Goal: Complete application form

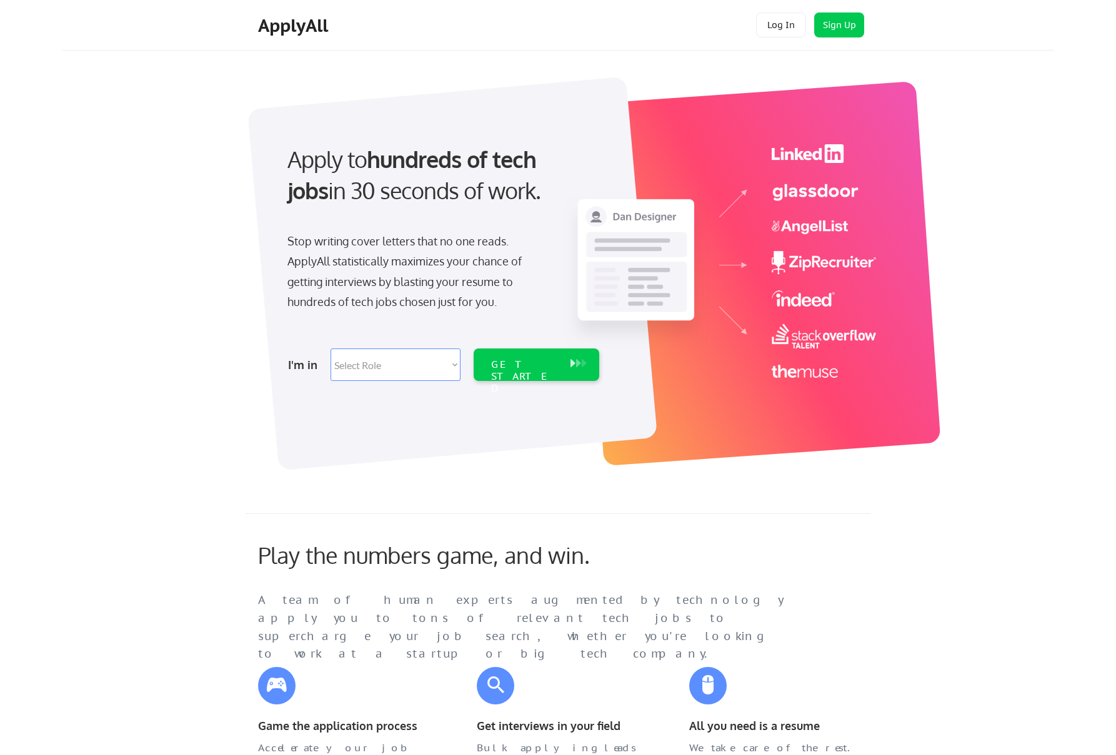
click at [389, 370] on select "Select Role Software Engineering Product Management Customer Success Sales UI/U…" at bounding box center [395, 365] width 130 height 32
select select ""engineering""
click at [330, 349] on select "Select Role Software Engineering Product Management Customer Success Sales UI/U…" at bounding box center [395, 365] width 130 height 32
select select ""engineering""
click at [537, 369] on div "GET STARTED" at bounding box center [524, 377] width 67 height 36
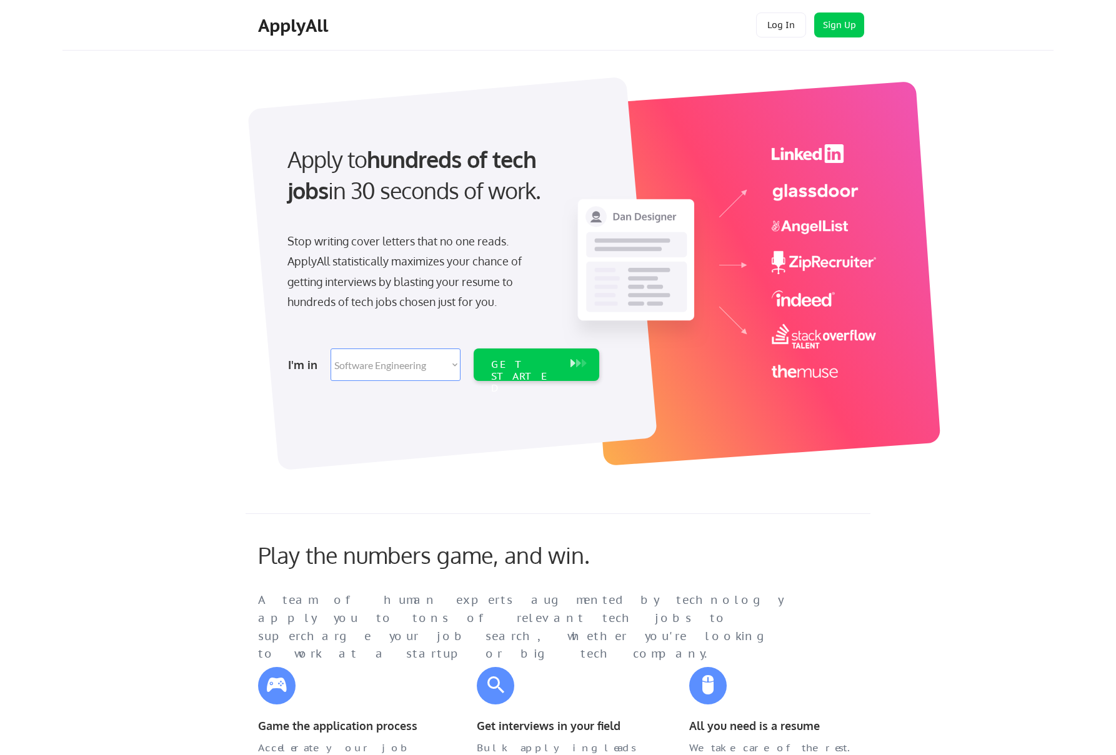
select select ""engineering""
click at [529, 370] on div "GET STARTED" at bounding box center [524, 377] width 67 height 36
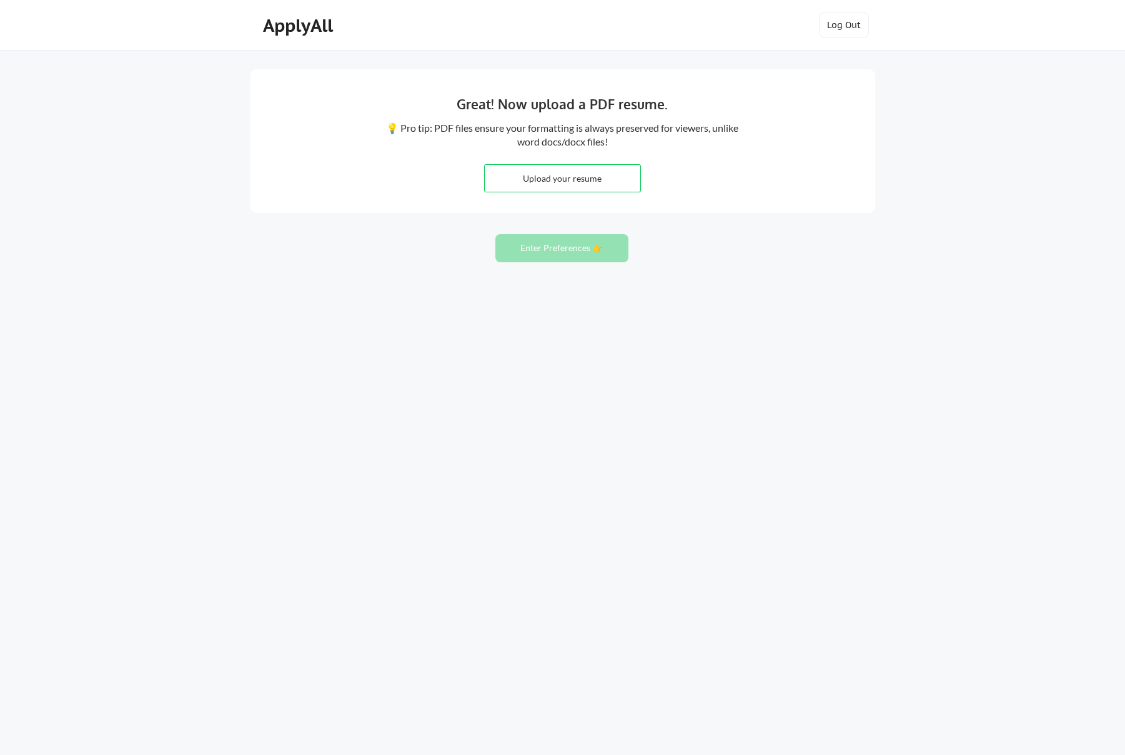
click at [595, 174] on input "file" at bounding box center [563, 178] width 156 height 27
type input "C:\fakepath\Resume_Sarthak_Sept25.pdf"
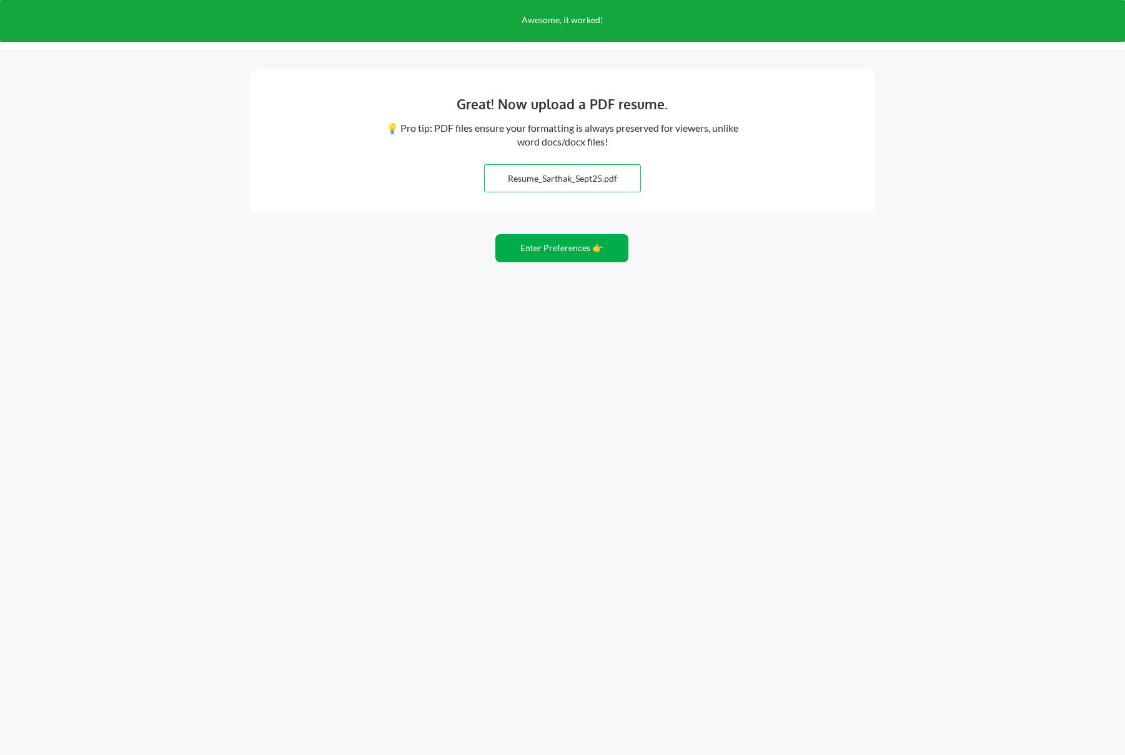
click at [547, 261] on button "Enter Preferences 👉" at bounding box center [561, 248] width 133 height 28
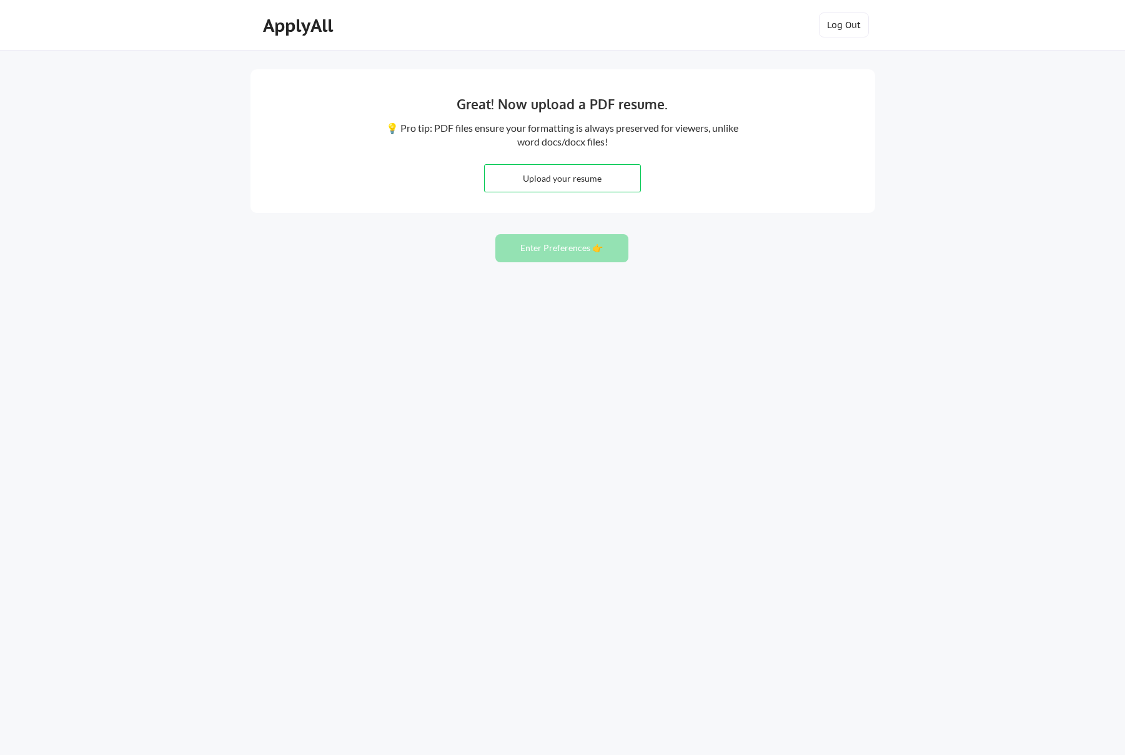
click at [574, 182] on input "file" at bounding box center [563, 178] width 156 height 27
type input "C:\fakepath\Resume_Sarthak_Sept25.pdf"
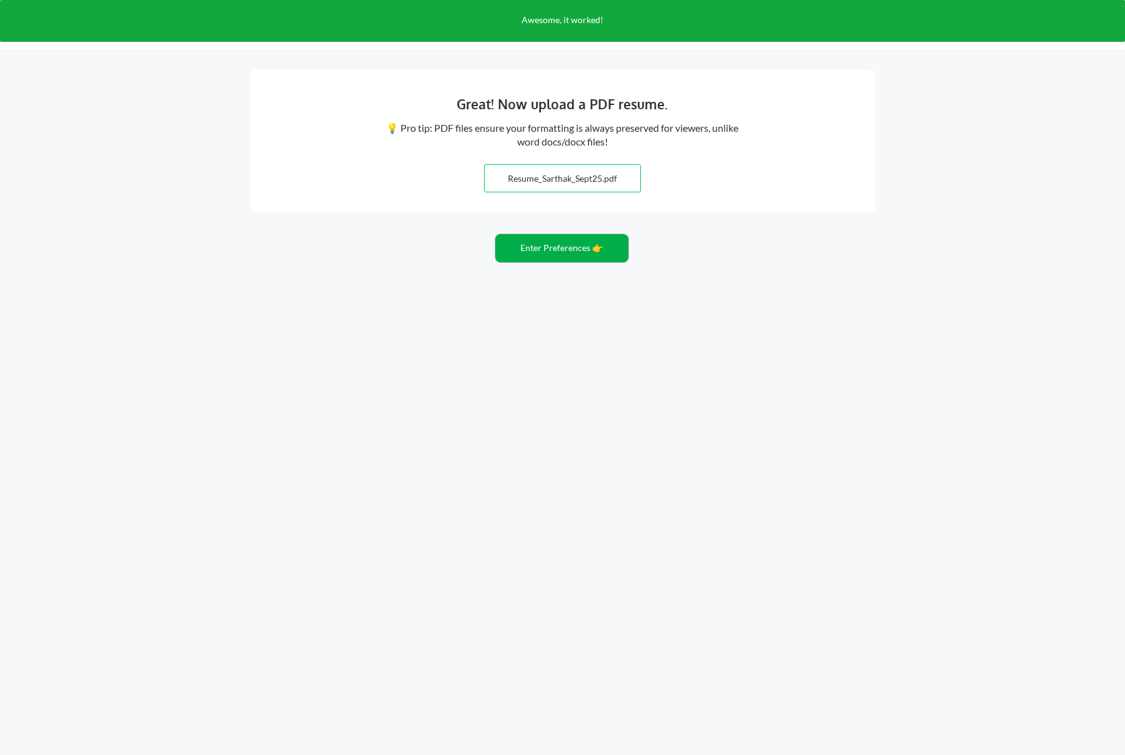
click at [550, 247] on button "Enter Preferences 👉" at bounding box center [561, 248] width 133 height 28
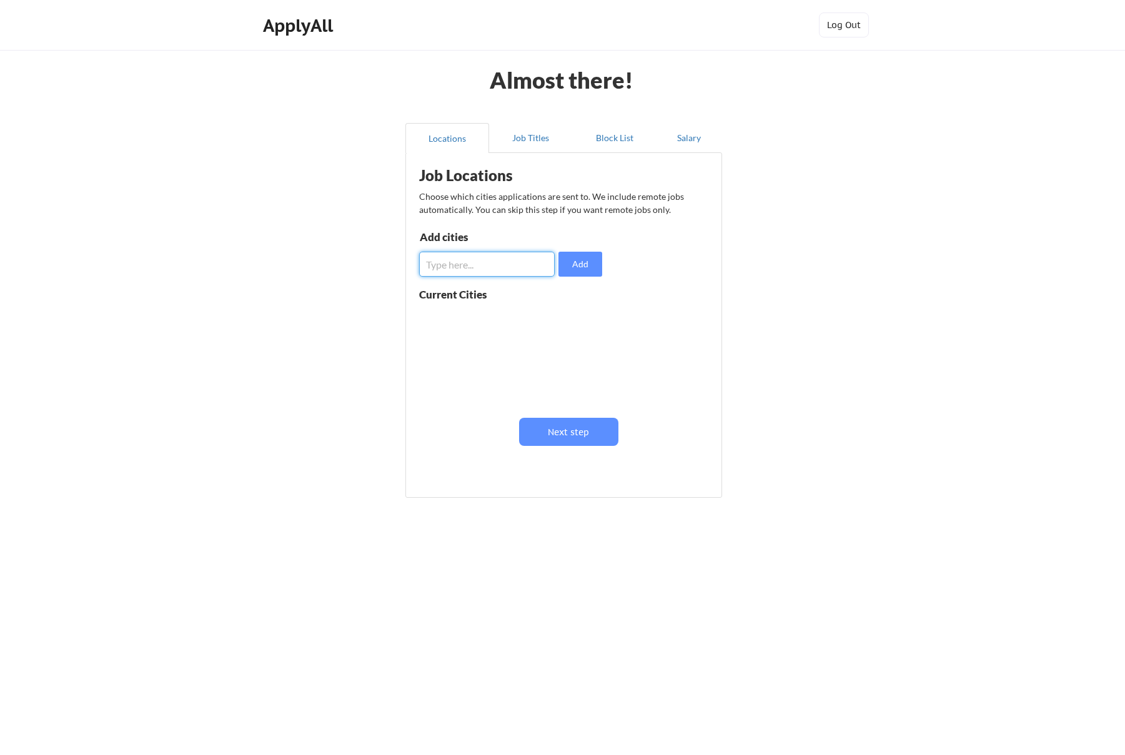
click at [499, 267] on input "input" at bounding box center [487, 264] width 136 height 25
type input "San Francisco"
click at [589, 259] on button "Add" at bounding box center [580, 264] width 44 height 25
click at [460, 269] on input "input" at bounding box center [487, 264] width 136 height 25
type input "Mountain View"
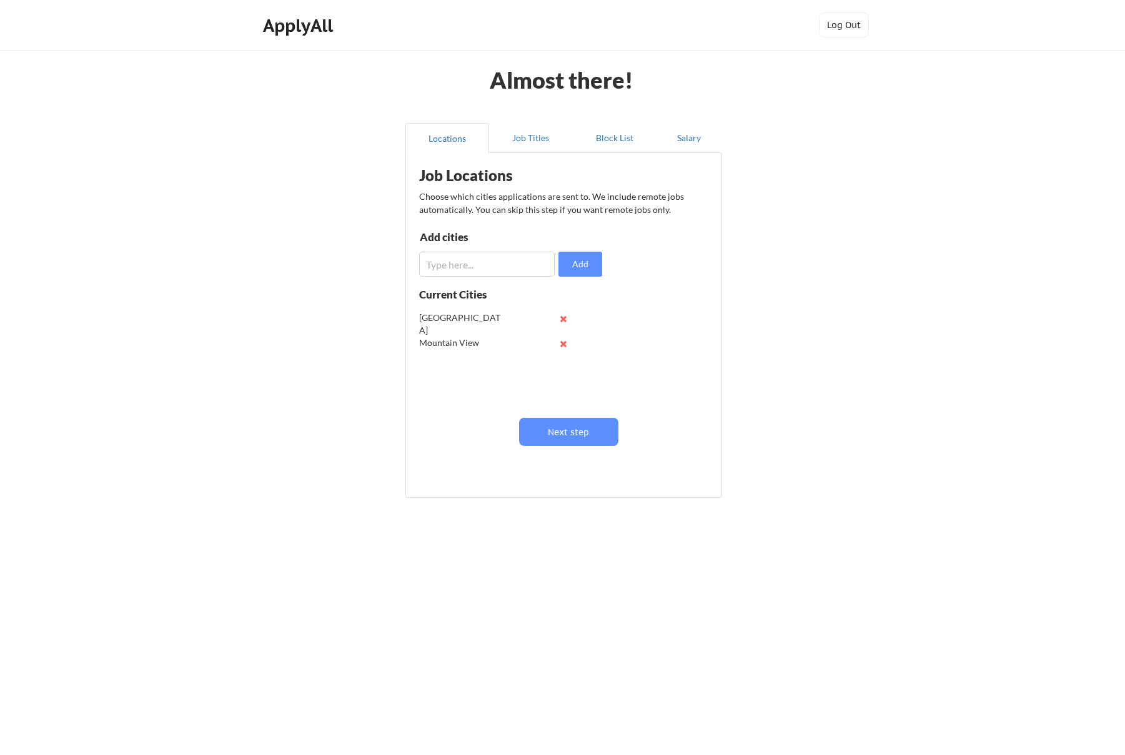
click at [464, 260] on input "input" at bounding box center [487, 264] width 136 height 25
type input "San Jose"
click at [460, 264] on input "input" at bounding box center [487, 264] width 136 height 25
type input "Sunnyvale"
click at [463, 261] on input "input" at bounding box center [487, 264] width 136 height 25
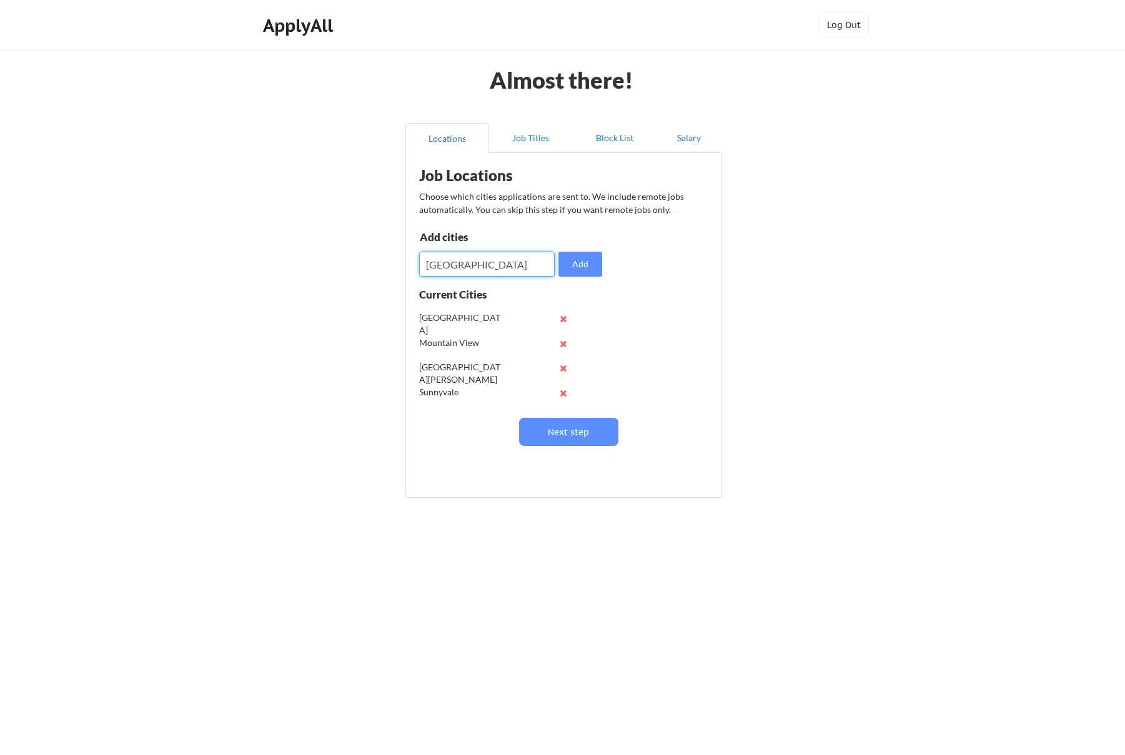
type input "Redwood City"
click at [518, 266] on input "input" at bounding box center [487, 264] width 136 height 25
type input "Foster City"
click at [587, 268] on button "Add" at bounding box center [580, 264] width 44 height 25
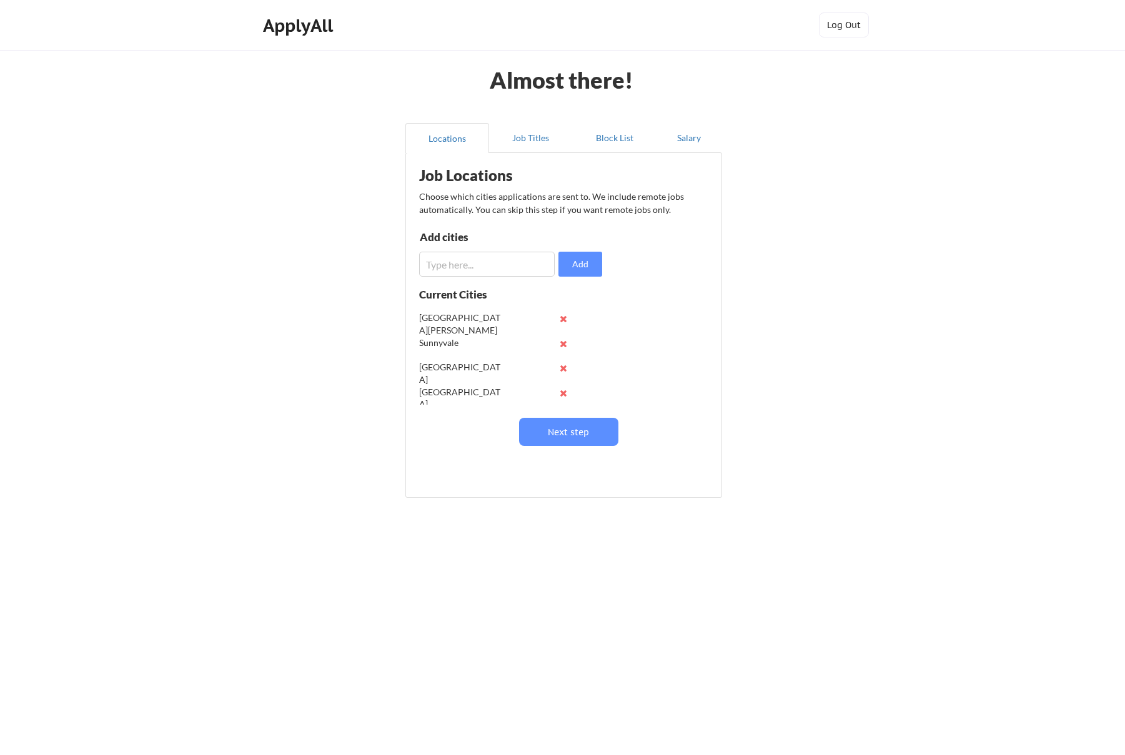
click at [500, 264] on input "input" at bounding box center [487, 264] width 136 height 25
type input "San Mateo"
click at [606, 265] on div "Job Locations Choose which cities applications are sent to. We include remote j…" at bounding box center [566, 320] width 308 height 323
click at [590, 267] on button "Add" at bounding box center [580, 264] width 44 height 25
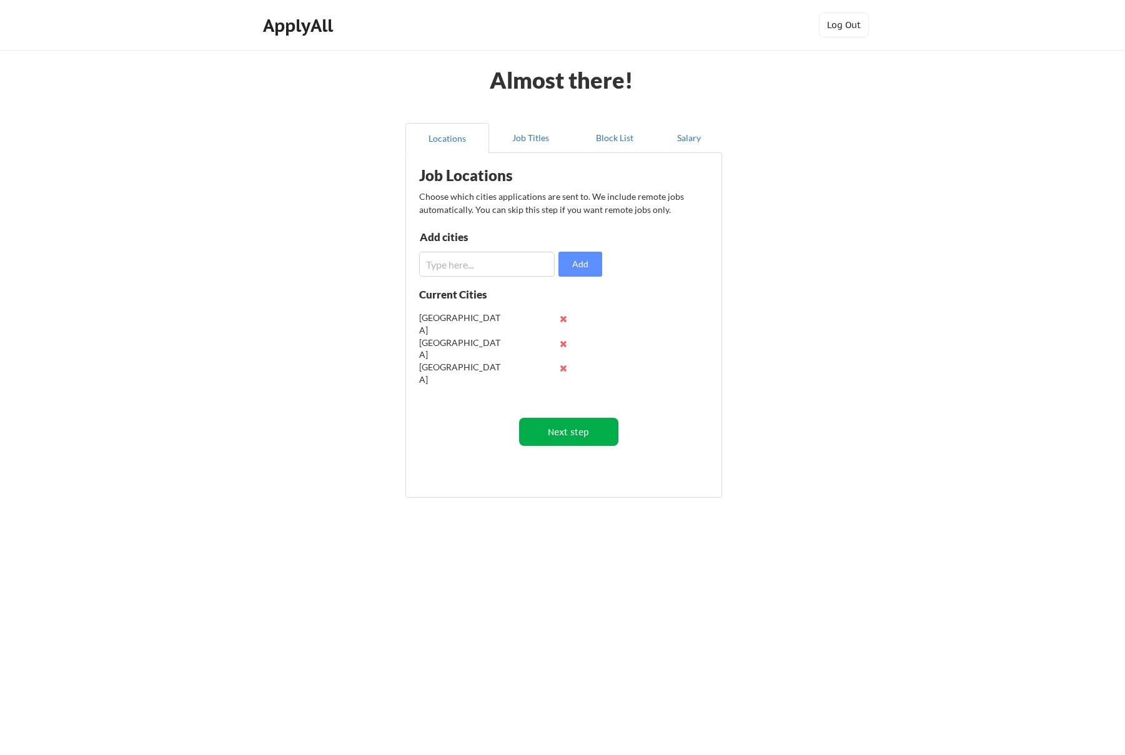
click at [572, 425] on button "Next step" at bounding box center [568, 432] width 99 height 28
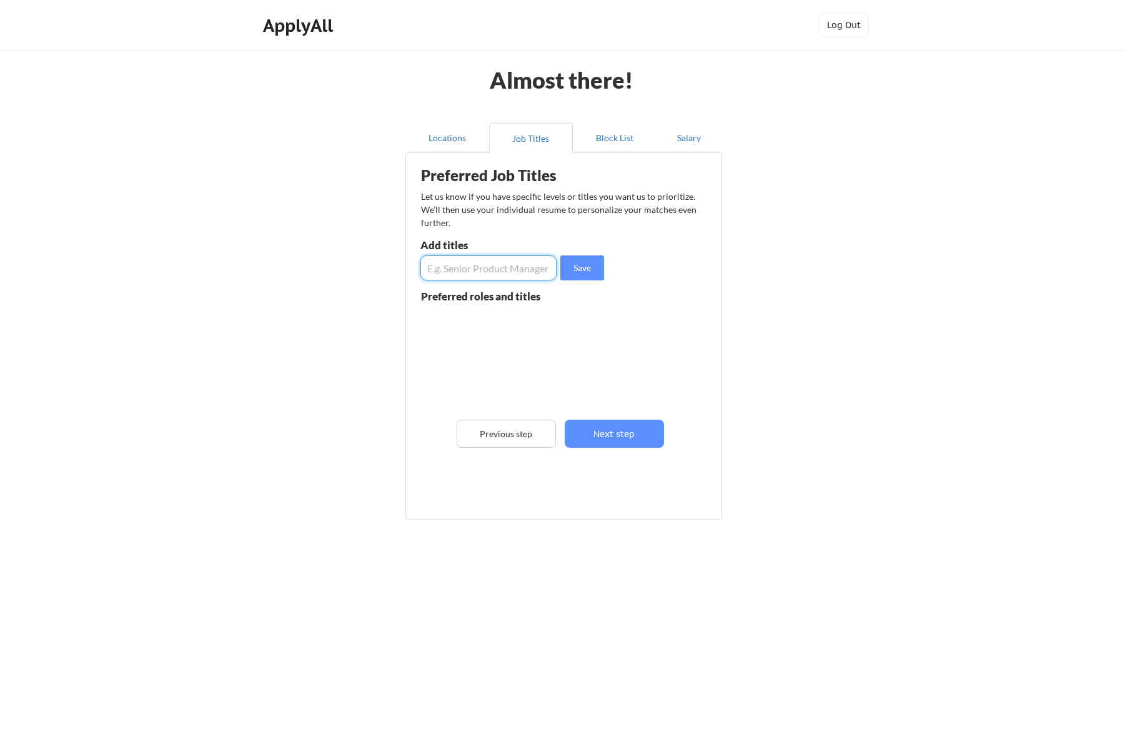
click at [476, 269] on input "input" at bounding box center [488, 267] width 136 height 25
type input "S"
click at [468, 267] on input "input" at bounding box center [488, 267] width 136 height 25
click at [472, 271] on input "input" at bounding box center [488, 267] width 136 height 25
type input "Senior Software Engineer"
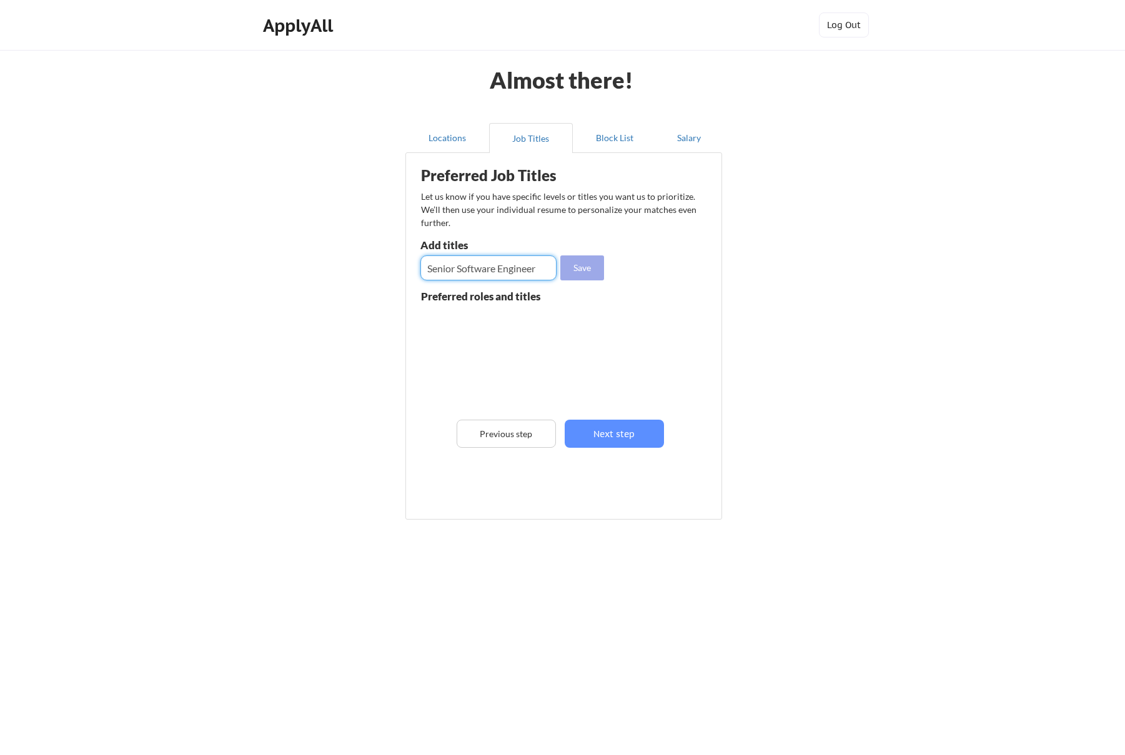
click at [577, 265] on button "Save" at bounding box center [582, 267] width 44 height 25
click at [497, 269] on input "input" at bounding box center [488, 267] width 136 height 25
type input "Software Engineer"
click at [519, 269] on input "input" at bounding box center [488, 267] width 136 height 25
click at [520, 269] on input "input" at bounding box center [488, 267] width 136 height 25
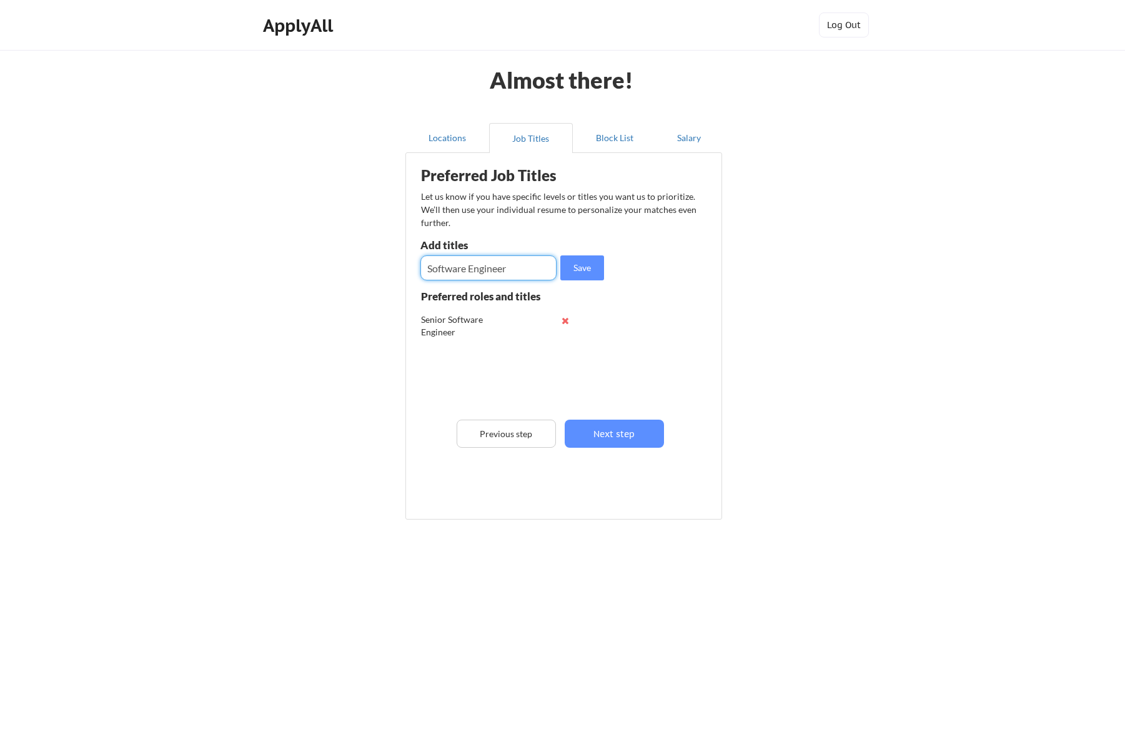
click at [522, 268] on input "input" at bounding box center [488, 267] width 136 height 25
click at [613, 433] on button "Next step" at bounding box center [614, 434] width 99 height 28
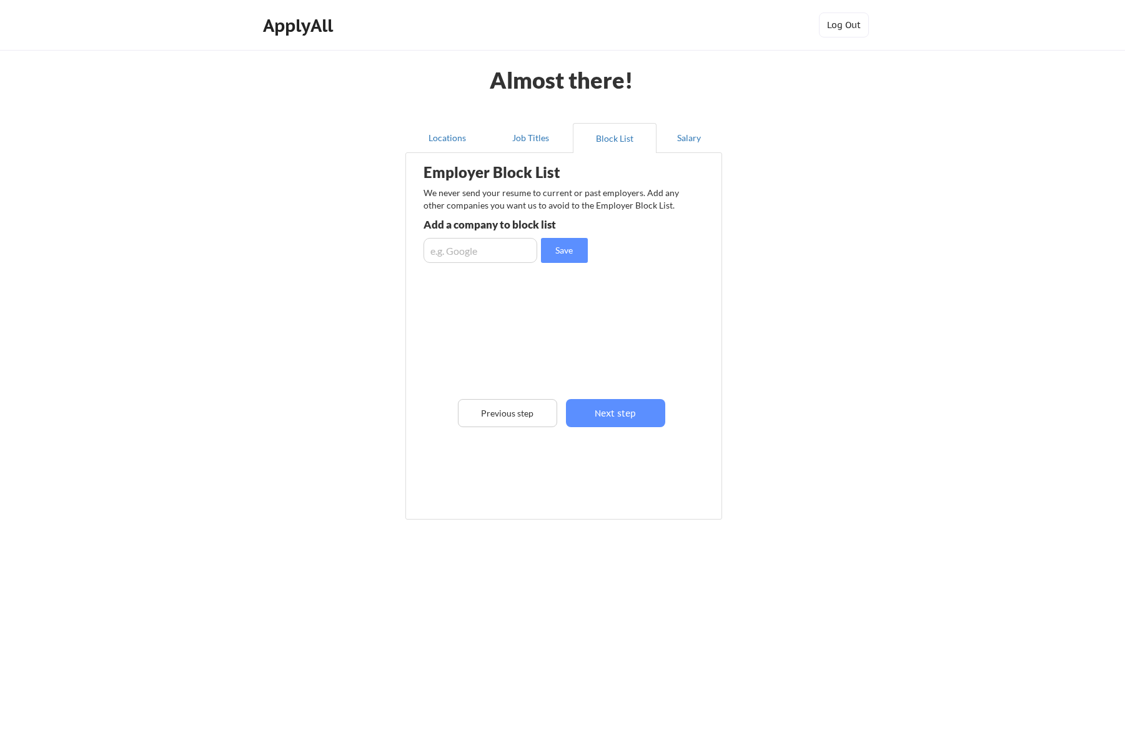
click at [491, 258] on input "input" at bounding box center [481, 250] width 114 height 25
type input "Indeed"
click at [564, 254] on button "Save" at bounding box center [564, 250] width 47 height 25
click at [468, 251] on input "input" at bounding box center [481, 250] width 114 height 25
type input "Google"
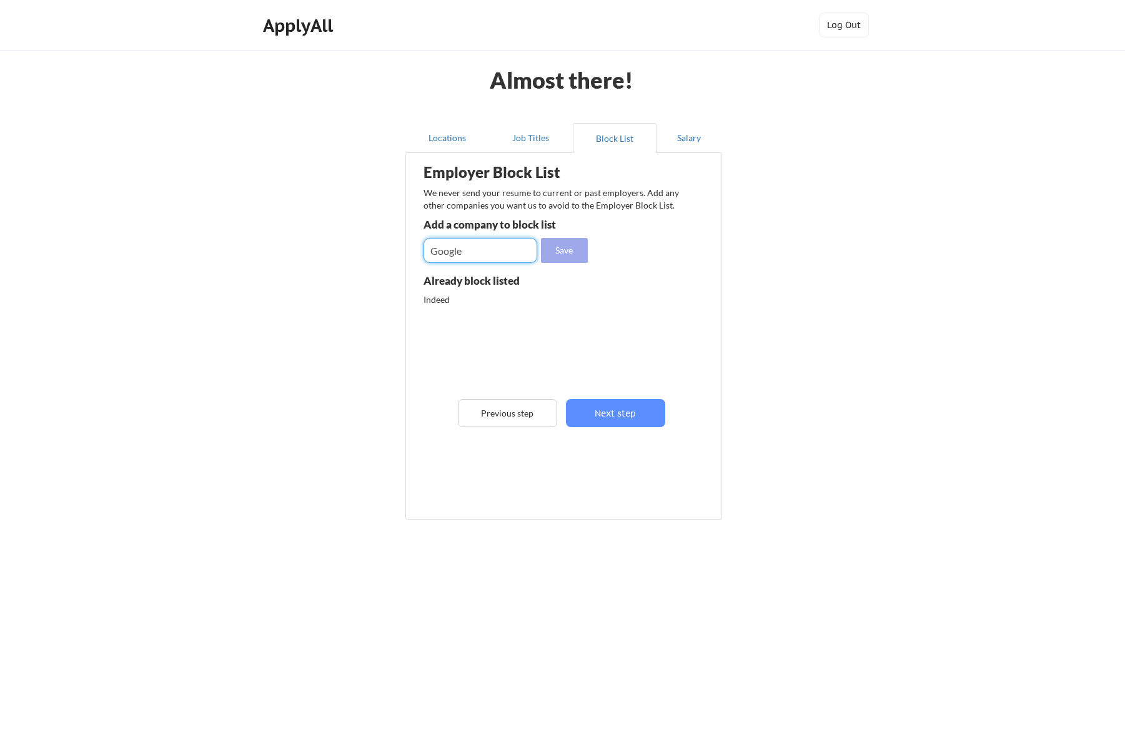
click at [562, 252] on button "Save" at bounding box center [564, 250] width 47 height 25
click at [457, 255] on input "input" at bounding box center [481, 250] width 114 height 25
type input "Meta"
click at [479, 255] on input "input" at bounding box center [481, 250] width 114 height 25
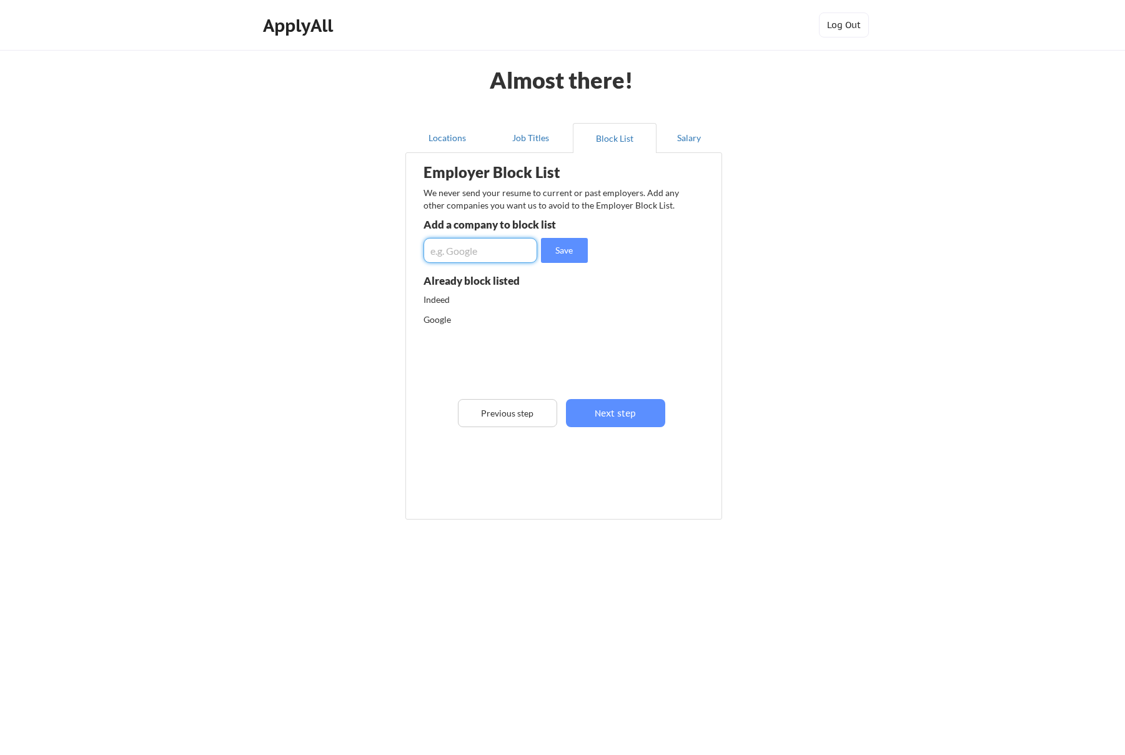
click at [479, 255] on input "input" at bounding box center [481, 250] width 114 height 25
type input "Coinbase"
click at [560, 247] on button "Save" at bounding box center [564, 250] width 47 height 25
click at [491, 251] on input "input" at bounding box center [481, 250] width 114 height 25
type input "Linkedin"
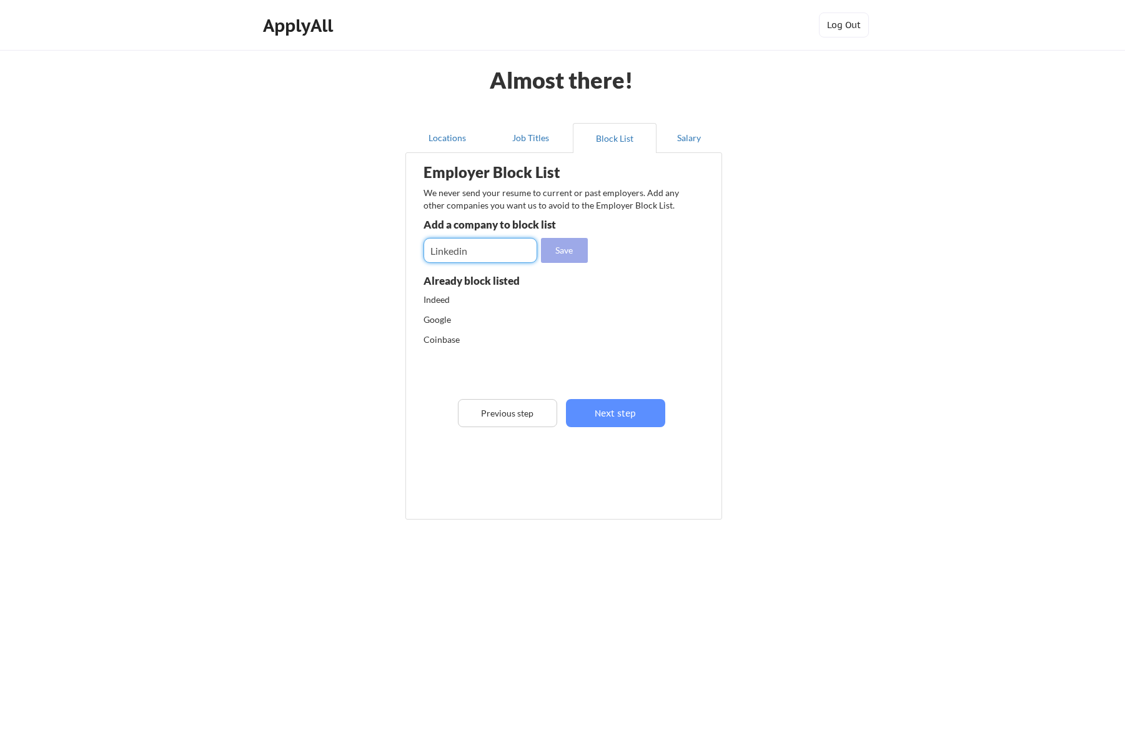
click at [564, 248] on button "Save" at bounding box center [564, 250] width 47 height 25
click at [484, 252] on input "input" at bounding box center [481, 250] width 114 height 25
click at [496, 254] on input "input" at bounding box center [481, 250] width 114 height 25
type input "Roblox"
click at [568, 248] on button "Save" at bounding box center [564, 250] width 47 height 25
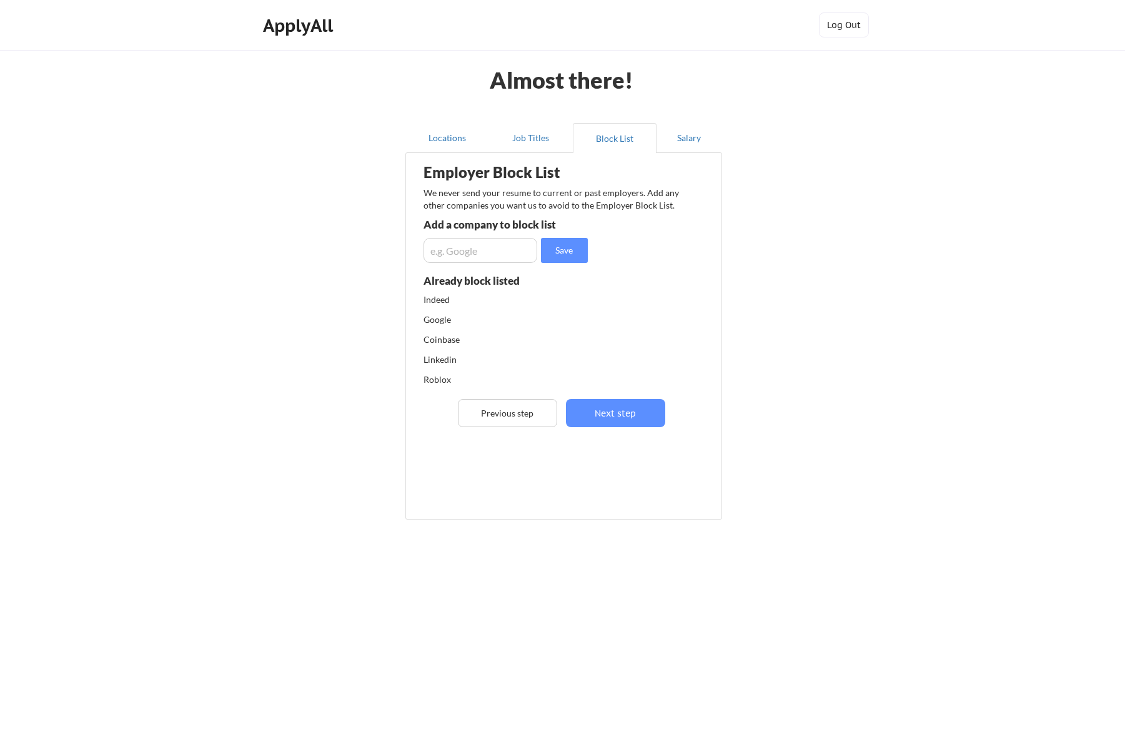
click at [469, 267] on div "Employer Block List We never send your resume to current or past employers. Add…" at bounding box center [563, 317] width 303 height 323
click at [470, 254] on input "input" at bounding box center [481, 250] width 114 height 25
type input "Applied Intuition"
click at [567, 250] on button "Save" at bounding box center [564, 250] width 47 height 25
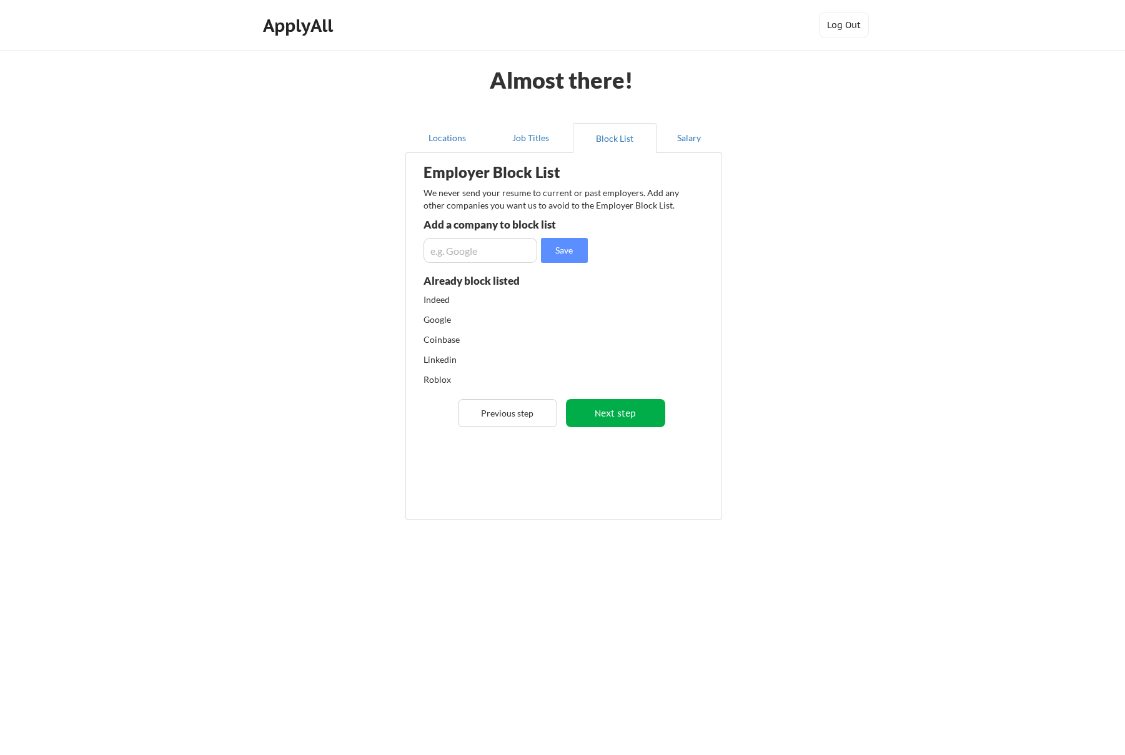
click at [612, 418] on button "Next step" at bounding box center [615, 413] width 99 height 28
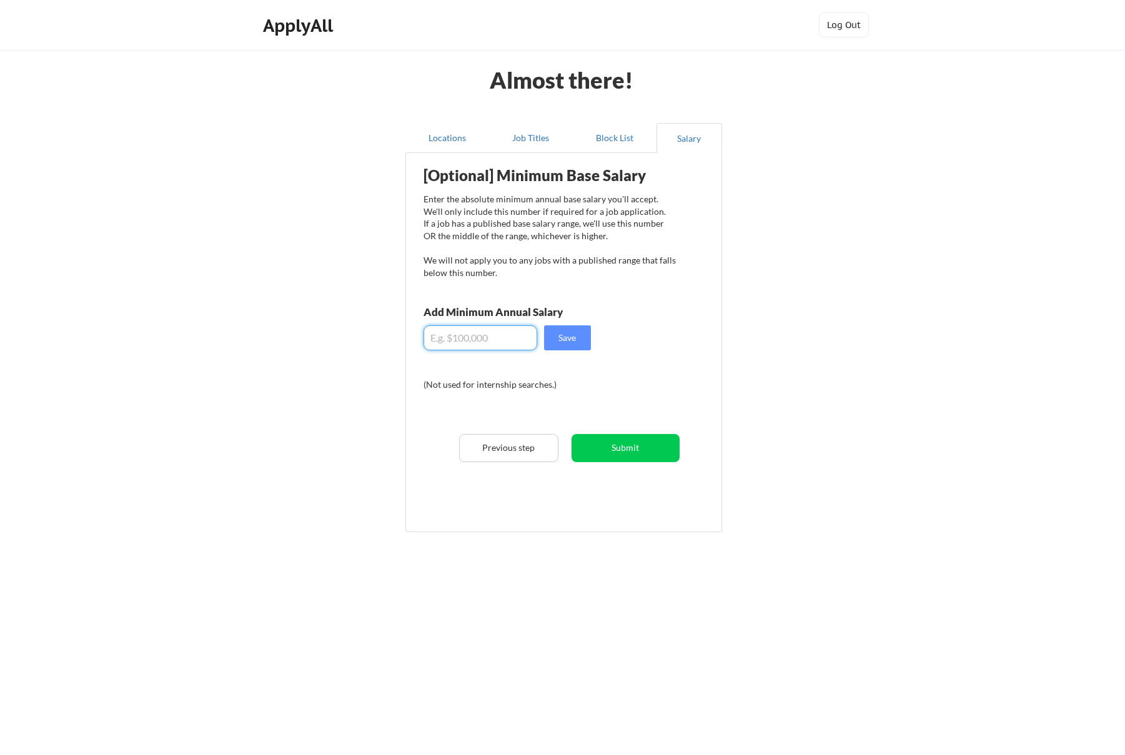
click at [490, 339] on input "input" at bounding box center [481, 337] width 114 height 25
type input "$190,000"
click at [574, 335] on button "Save" at bounding box center [567, 337] width 47 height 25
click at [628, 451] on button "Submit" at bounding box center [626, 448] width 108 height 28
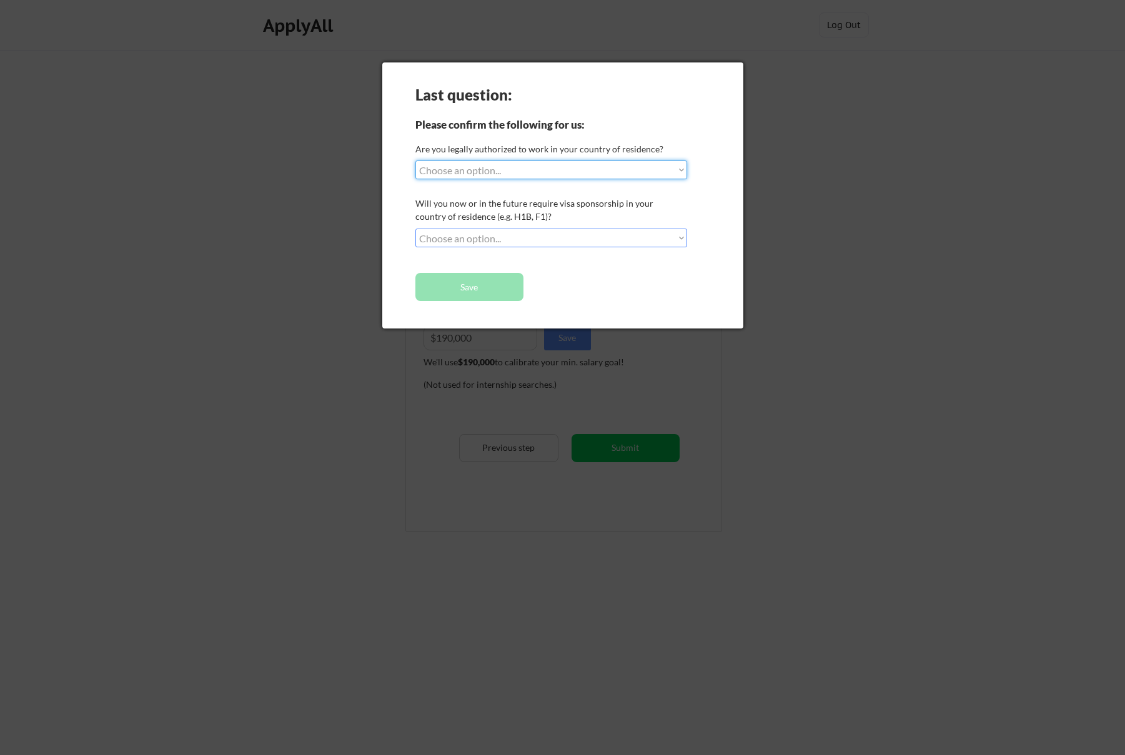
click at [607, 171] on select "Choose an option... Yes, I am a US Citizen Yes, I am a Canadian Citizen Yes, I …" at bounding box center [551, 170] width 272 height 19
select select ""yes__i_am_a_us_citizen""
click at [415, 161] on select "Choose an option... Yes, I am a US Citizen Yes, I am a Canadian Citizen Yes, I …" at bounding box center [551, 170] width 272 height 19
click at [546, 239] on select "Choose an option... No, I will not need sponsorship Yes, I will need sponsorship" at bounding box center [551, 238] width 272 height 19
select select ""no__i_will_not_need_sponsorship""
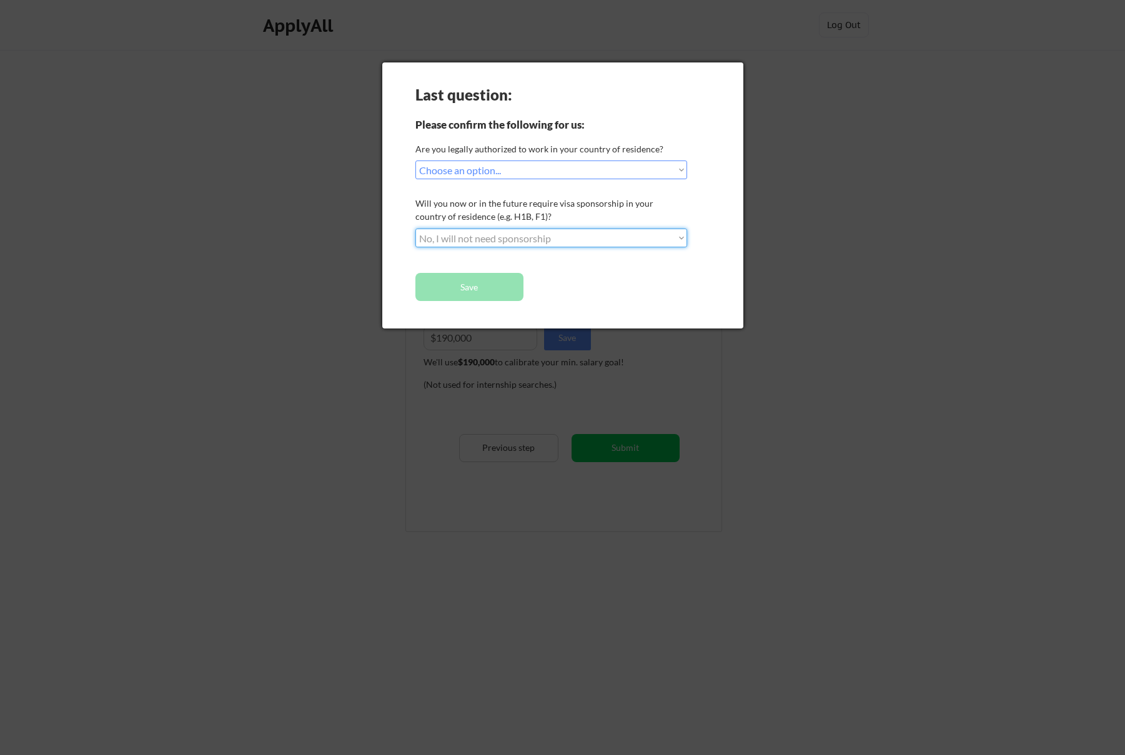
click at [415, 229] on select "Choose an option... No, I will not need sponsorship Yes, I will need sponsorship" at bounding box center [551, 238] width 272 height 19
click at [503, 280] on button "Save" at bounding box center [469, 287] width 108 height 28
